Goal: Find specific page/section: Find specific page/section

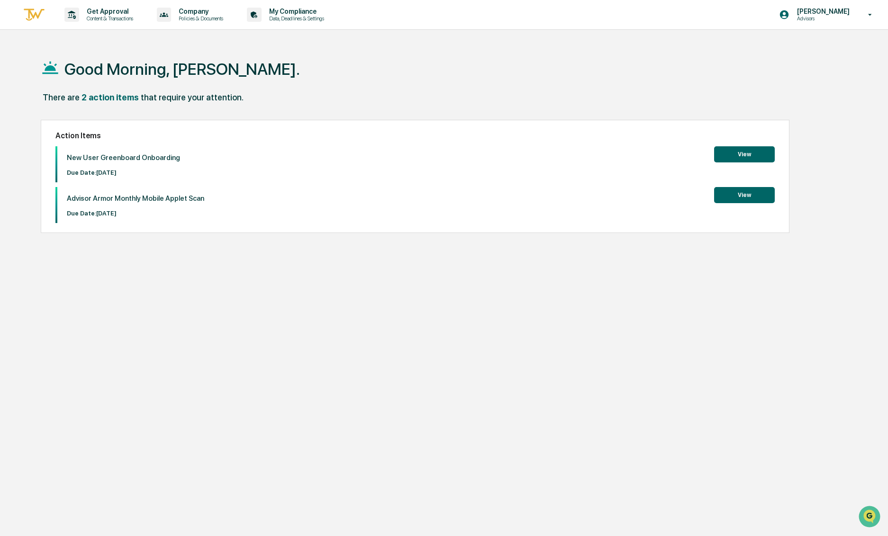
click at [741, 154] on button "View" at bounding box center [744, 154] width 61 height 16
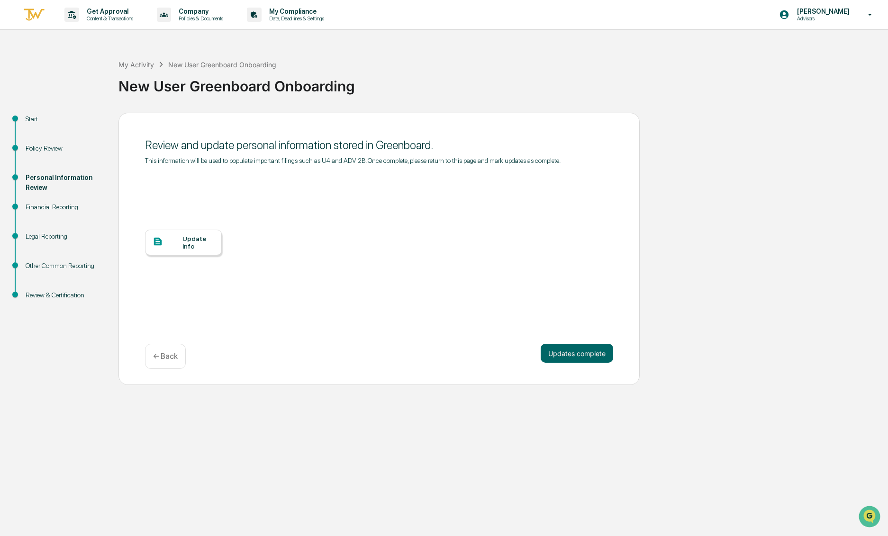
click at [206, 250] on div "Update Info" at bounding box center [198, 242] width 32 height 15
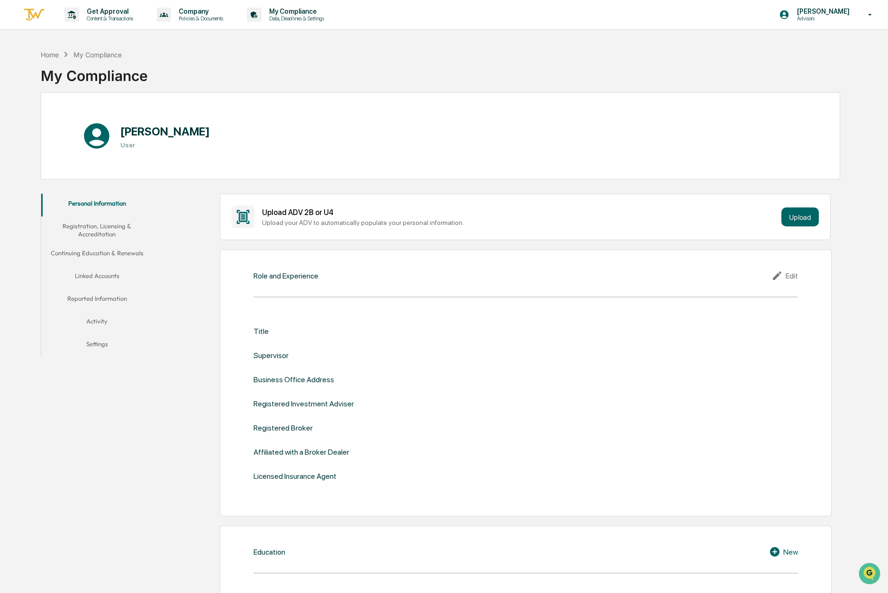
click at [265, 333] on div "Title" at bounding box center [260, 331] width 15 height 9
